Goal: Check status: Check status

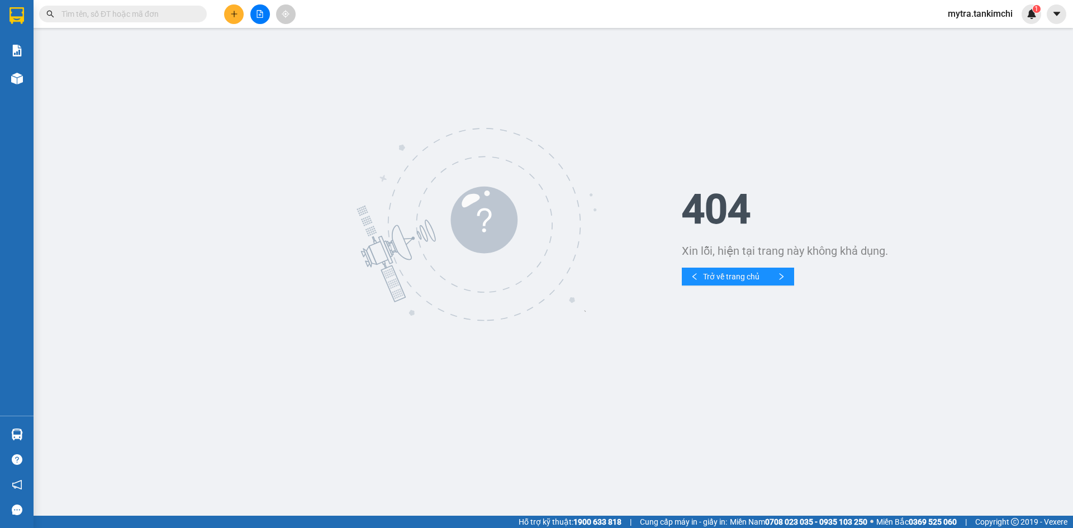
click at [152, 13] on input "text" at bounding box center [127, 14] width 132 height 12
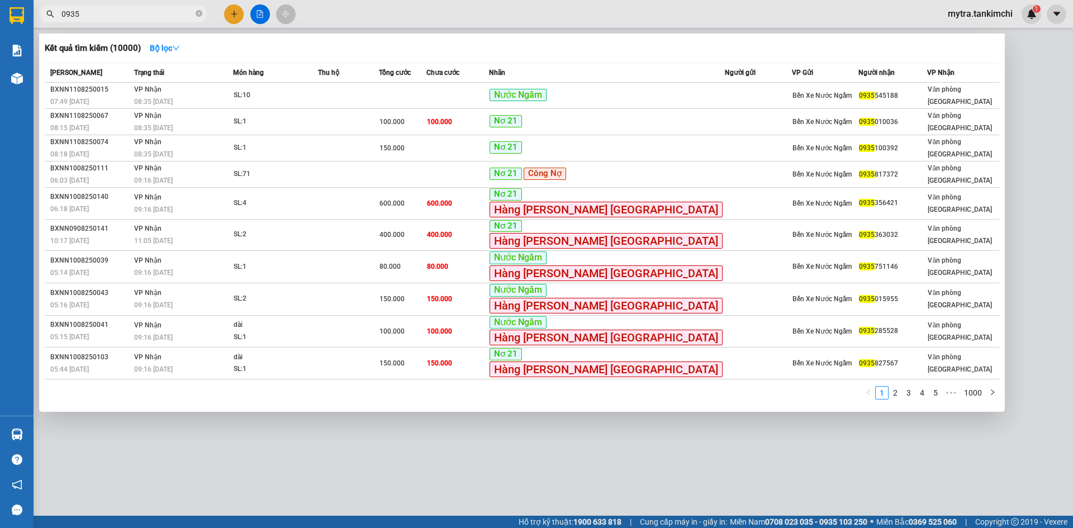
click at [128, 18] on input "0935" at bounding box center [127, 14] width 132 height 12
type input "093"
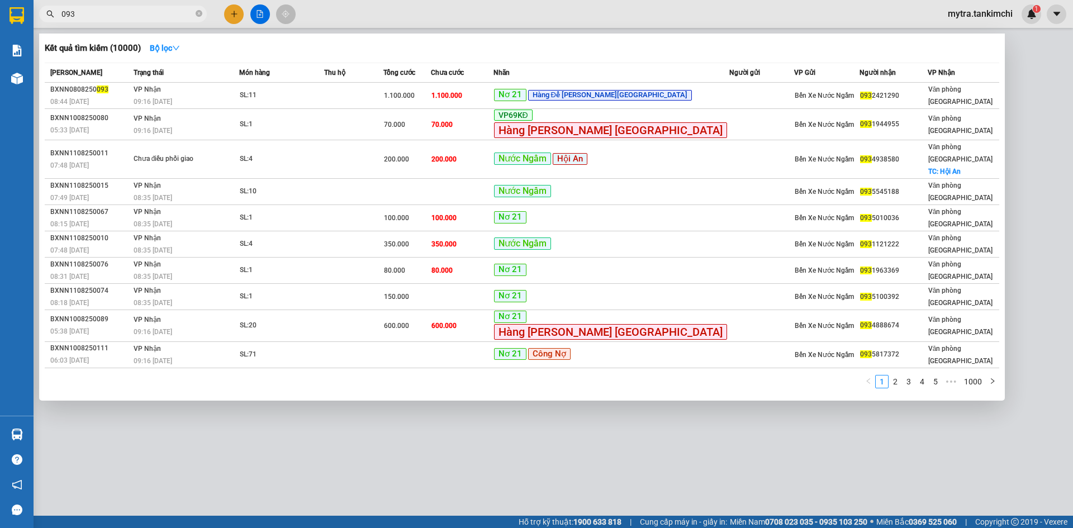
drag, startPoint x: 128, startPoint y: 18, endPoint x: 164, endPoint y: 3, distance: 39.3
click at [141, 12] on input "093" at bounding box center [127, 14] width 132 height 12
click at [133, 18] on input "093" at bounding box center [127, 14] width 132 height 12
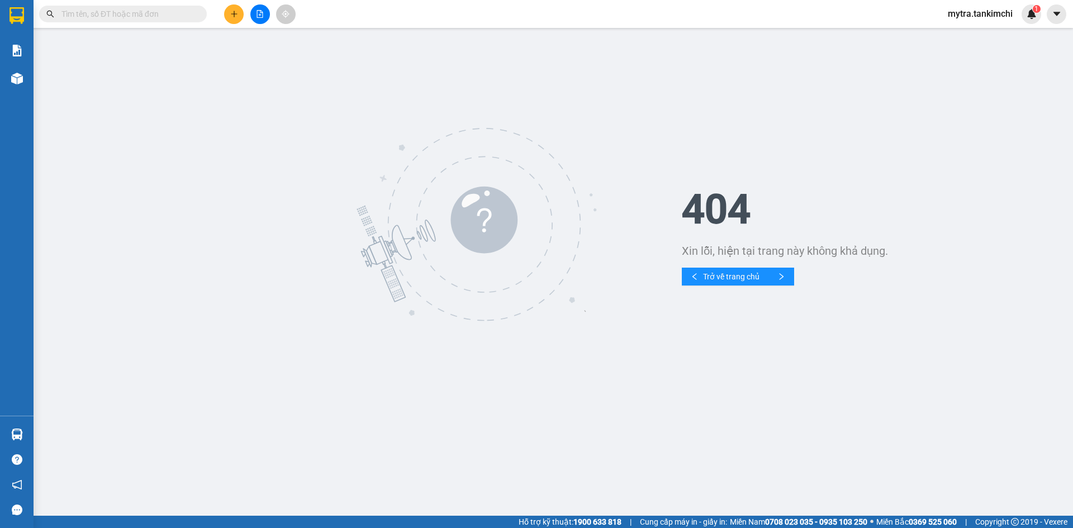
click at [96, 16] on input "text" at bounding box center [127, 14] width 132 height 12
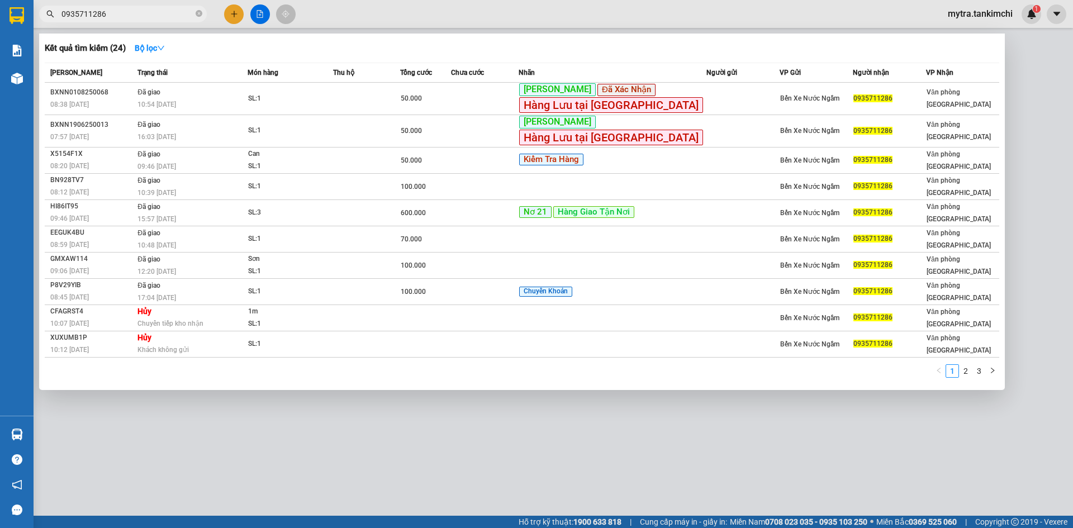
type input "0935711286"
